Goal: Transaction & Acquisition: Subscribe to service/newsletter

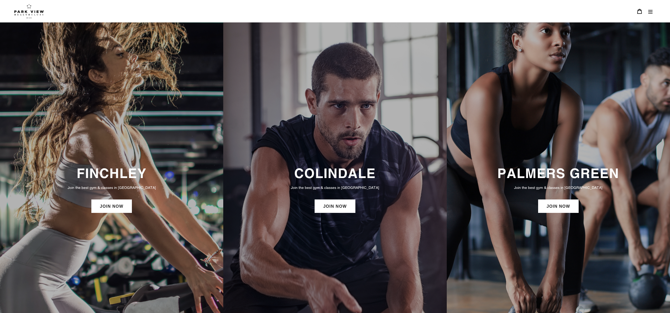
click at [0, 0] on span "JOIN US" at bounding box center [0, 0] width 0 height 0
click at [0, 0] on span "JOIN Colindale" at bounding box center [0, 0] width 0 height 0
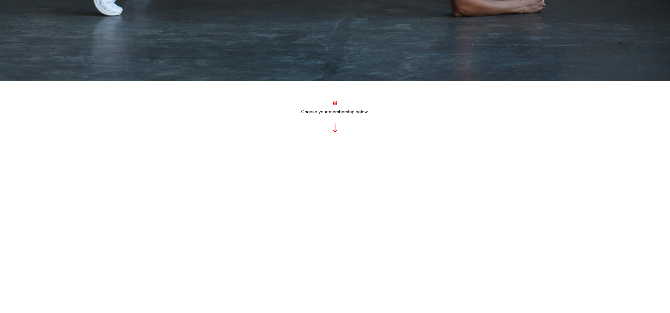
scroll to position [154, 0]
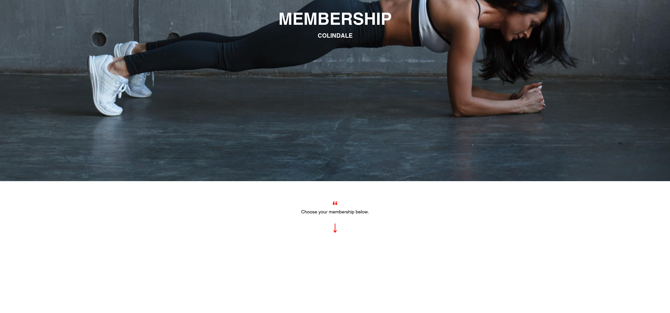
drag, startPoint x: 373, startPoint y: 185, endPoint x: 376, endPoint y: 184, distance: 2.9
